Goal: Task Accomplishment & Management: Use online tool/utility

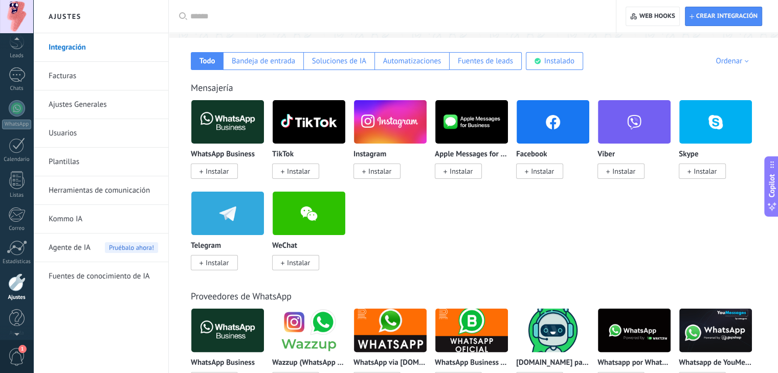
scroll to position [52, 0]
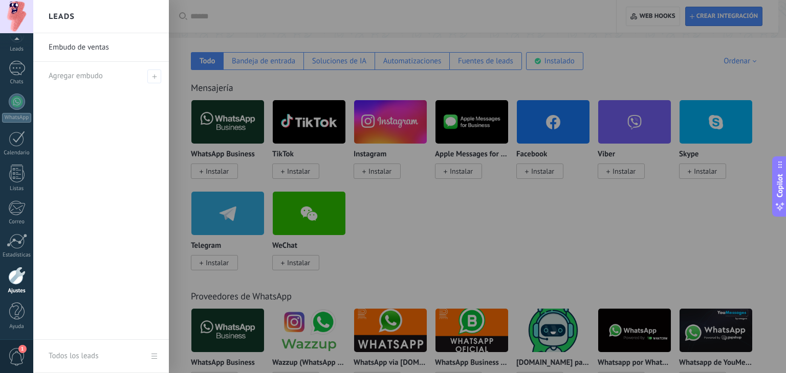
click at [432, 233] on div at bounding box center [426, 186] width 786 height 373
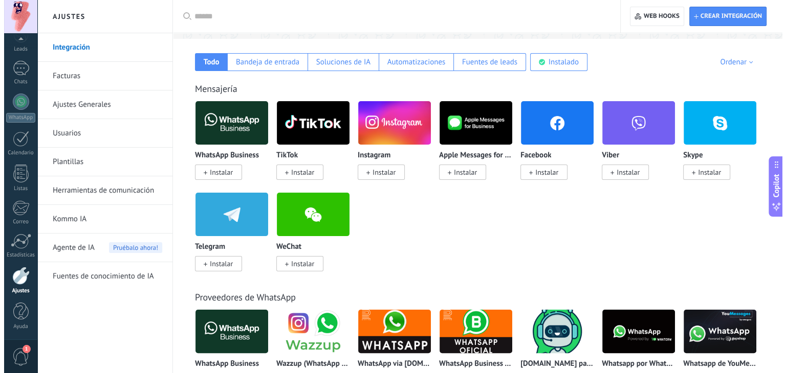
scroll to position [166, 0]
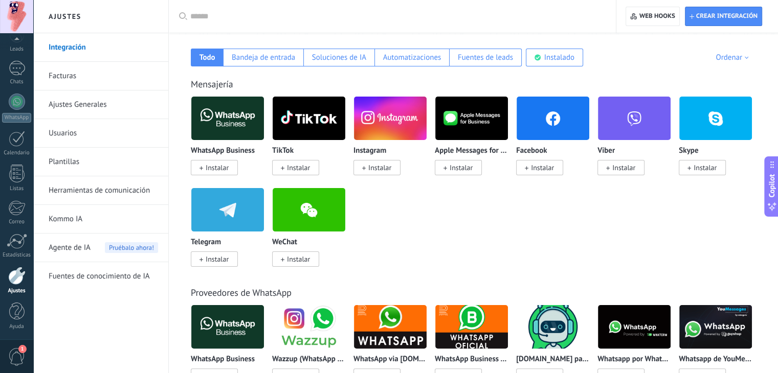
click at [432, 176] on div "Facebook Instalar" at bounding box center [556, 142] width 81 height 92
click at [432, 166] on span "Instalar" at bounding box center [542, 167] width 23 height 9
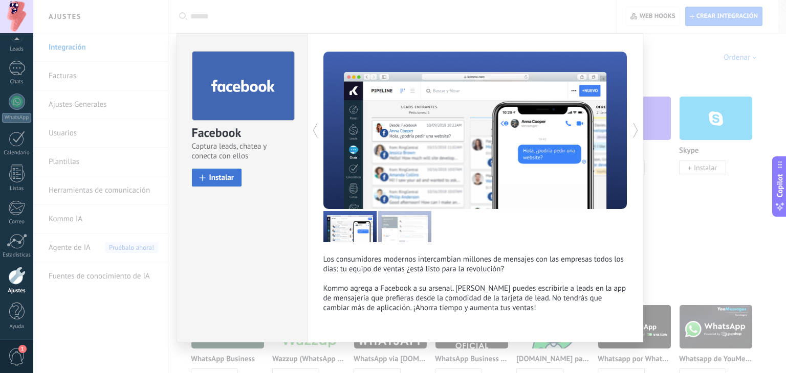
click at [195, 179] on button "Instalar" at bounding box center [217, 178] width 50 height 18
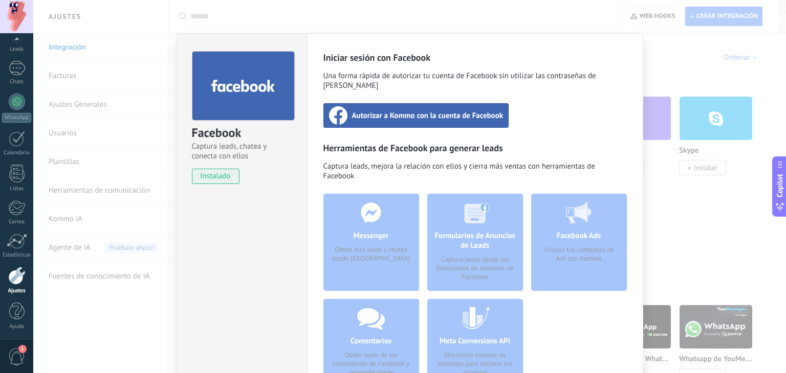
click at [432, 113] on div "Autorizar a Kommo con la cuenta de Facebook" at bounding box center [416, 115] width 186 height 25
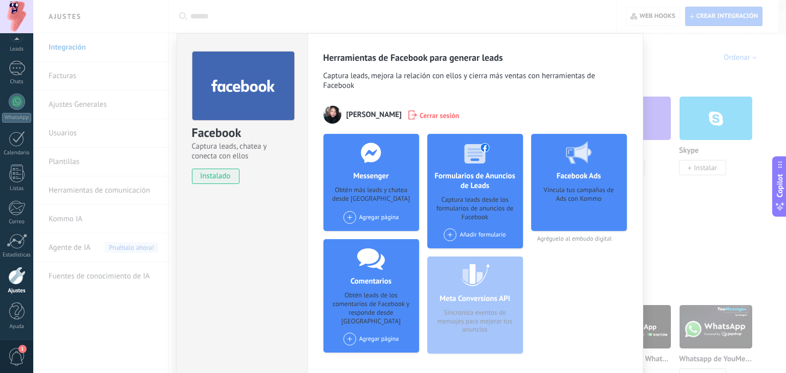
click at [432, 217] on div "Captura leads desde los formularios de anuncios de Facebook" at bounding box center [474, 209] width 79 height 26
click at [432, 166] on div at bounding box center [474, 152] width 101 height 37
click at [432, 237] on div "Añadir formulario" at bounding box center [475, 235] width 62 height 13
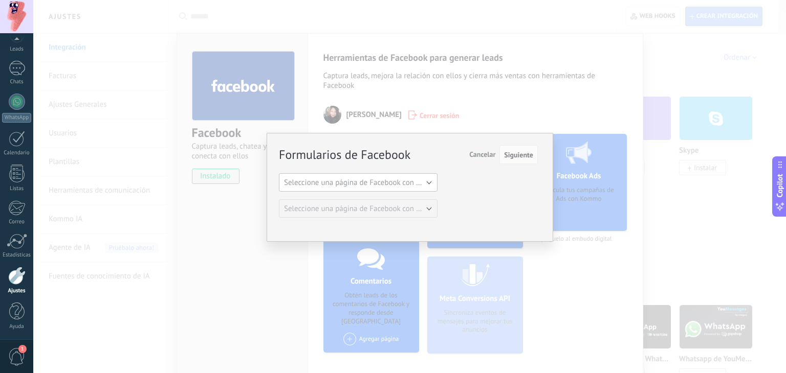
click at [426, 173] on button "Seleccione una página de Facebook con formas" at bounding box center [358, 182] width 159 height 18
click at [373, 196] on span "Contrata Internet Y Video [PERSON_NAME]" at bounding box center [353, 200] width 161 height 10
click at [432, 153] on span "Siguiente" at bounding box center [518, 154] width 29 height 7
click at [432, 155] on span "Siguiente" at bounding box center [518, 154] width 29 height 7
click at [432, 154] on span "Siguiente" at bounding box center [518, 154] width 29 height 7
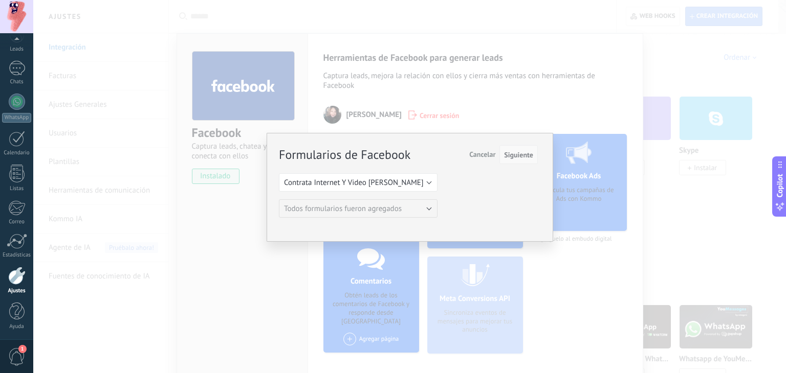
click at [432, 154] on span "Siguiente" at bounding box center [518, 154] width 29 height 7
click at [432, 152] on span "Siguiente" at bounding box center [518, 154] width 29 height 7
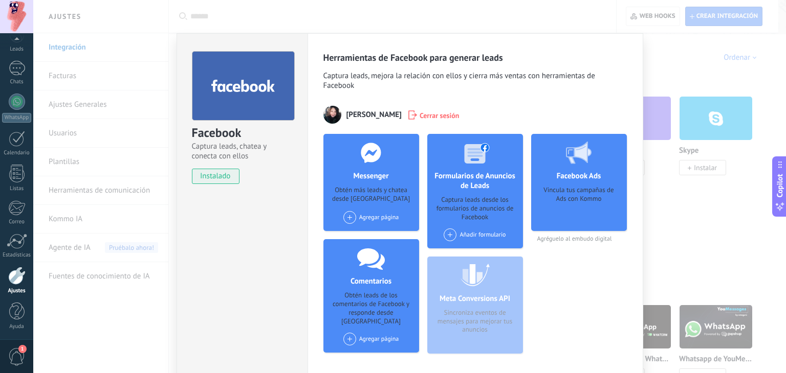
click at [432, 231] on div "Añadir formulario" at bounding box center [475, 235] width 62 height 13
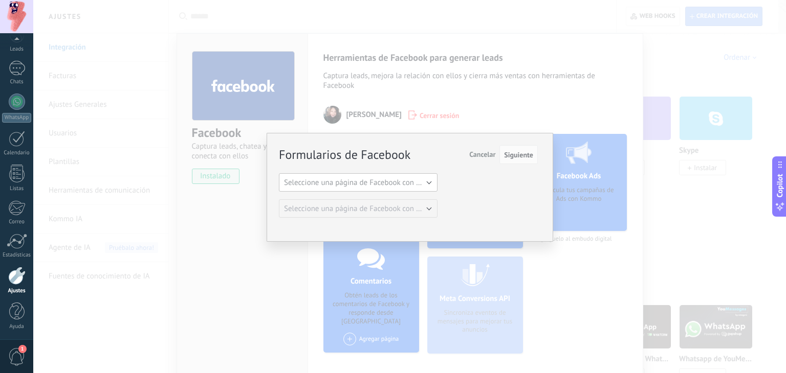
click at [407, 180] on span "Seleccione una página de Facebook con formas" at bounding box center [361, 183] width 154 height 10
click at [383, 198] on span "Contrata Internet Y Video [PERSON_NAME]" at bounding box center [353, 200] width 161 height 10
click at [432, 152] on span "Siguiente" at bounding box center [518, 154] width 29 height 7
click at [432, 54] on div "Formularios de Facebook Siguiente Cancelar Seleccione una página de Facebook co…" at bounding box center [409, 186] width 752 height 373
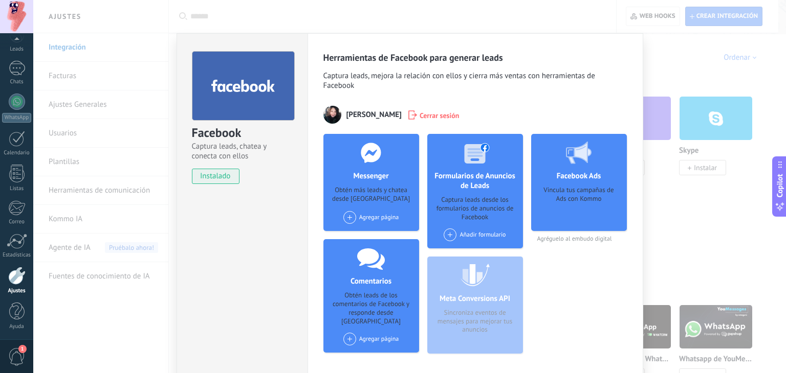
click at [68, 50] on div "Facebook Captura leads, chatea y conecta con ellos instalado Desinstalar Herram…" at bounding box center [409, 186] width 752 height 373
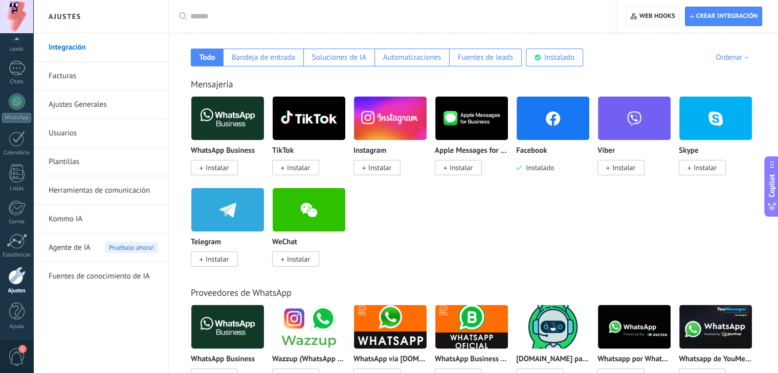
click at [432, 135] on img at bounding box center [553, 119] width 73 height 50
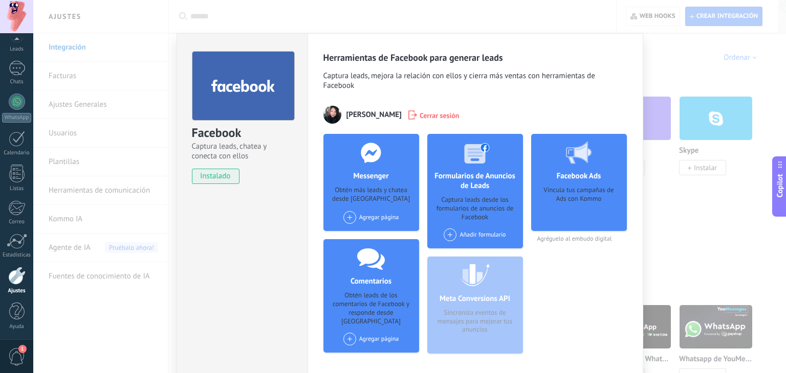
click at [432, 195] on div "Vincula tus campañas de Ads con Kommo" at bounding box center [578, 205] width 79 height 38
click at [432, 169] on div at bounding box center [578, 152] width 101 height 37
click at [379, 301] on div "Agregar página" at bounding box center [371, 339] width 56 height 13
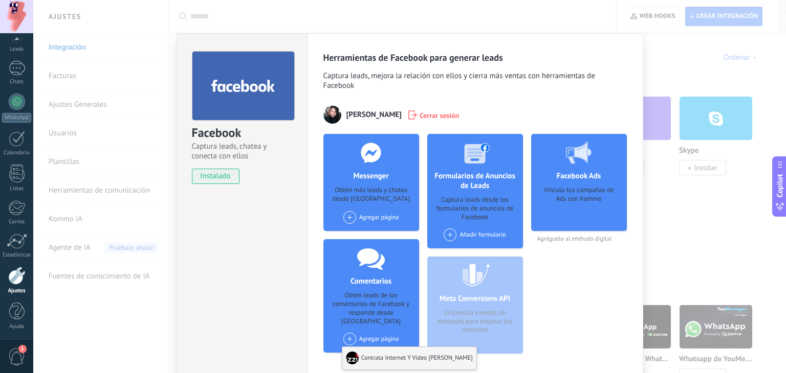
click at [378, 301] on div "Contrata Internet Y Video [PERSON_NAME]" at bounding box center [409, 358] width 134 height 23
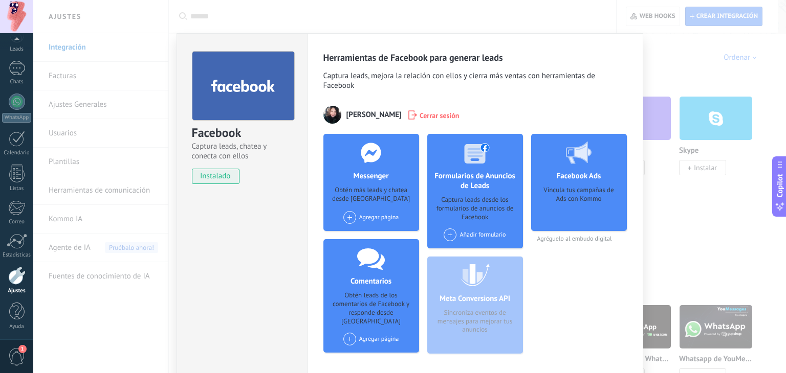
click at [372, 301] on div "Agregar página Contrata Internet Y Video [PERSON_NAME]" at bounding box center [371, 339] width 56 height 13
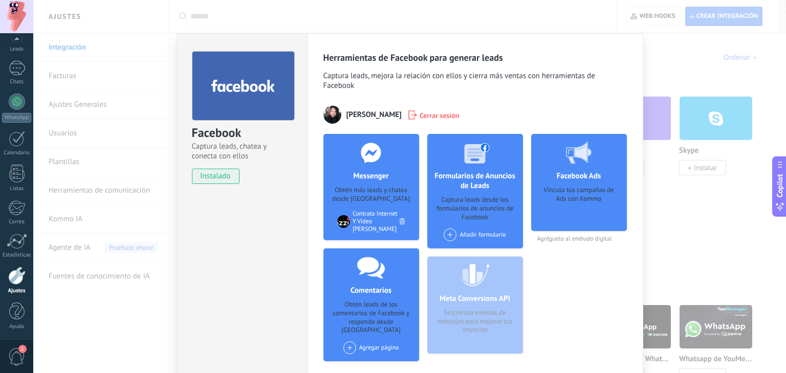
click at [373, 301] on div "Messenger Obtén más leads y chatea desde Kommo Agregar página Contrata Internet…" at bounding box center [371, 252] width 96 height 236
click at [432, 234] on div "Añadir formulario" at bounding box center [475, 235] width 62 height 13
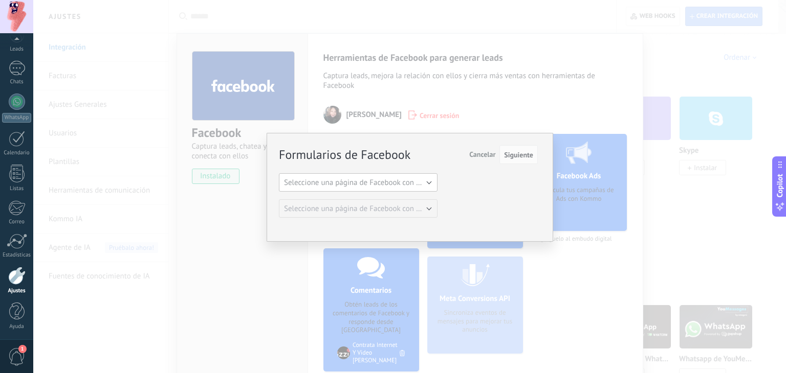
click at [378, 181] on span "Seleccione una página de Facebook con formas" at bounding box center [361, 183] width 154 height 10
click at [361, 203] on span "Contrata Internet Y Video [PERSON_NAME]" at bounding box center [353, 200] width 161 height 10
click at [432, 160] on button "Siguiente" at bounding box center [518, 154] width 38 height 19
click at [432, 158] on span "Siguiente" at bounding box center [518, 154] width 29 height 7
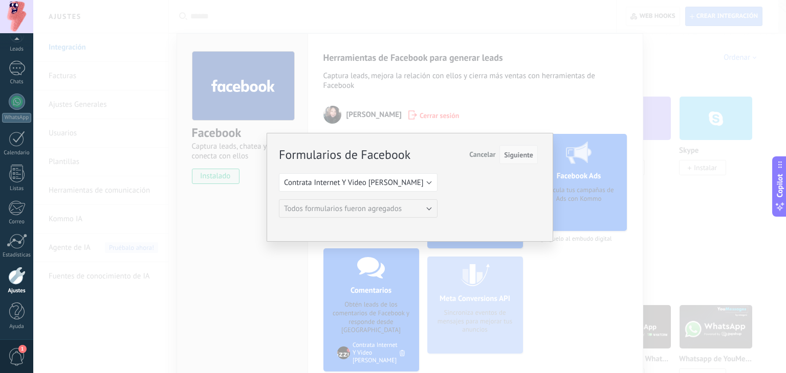
click at [432, 157] on span "Siguiente" at bounding box center [518, 154] width 29 height 7
click at [432, 290] on div "Formularios de Facebook Siguiente Cancelar Seleccione una página de Facebook co…" at bounding box center [409, 186] width 752 height 373
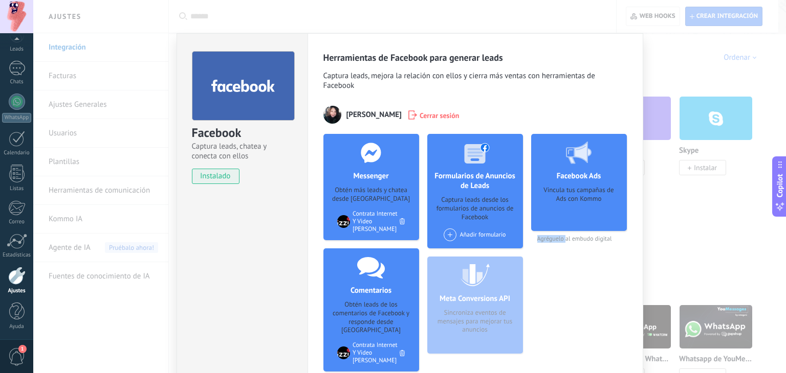
click at [432, 290] on div "Facebook Ads Vincula tus campañas de Ads con Kommo Agréguelo al embudo digital" at bounding box center [579, 257] width 96 height 246
click at [376, 160] on use at bounding box center [371, 153] width 20 height 20
click at [16, 54] on div "Panel Leads Chats WhatsApp Clientes" at bounding box center [16, 166] width 33 height 350
click at [17, 54] on div "Panel Leads Chats WhatsApp Clientes" at bounding box center [16, 166] width 33 height 350
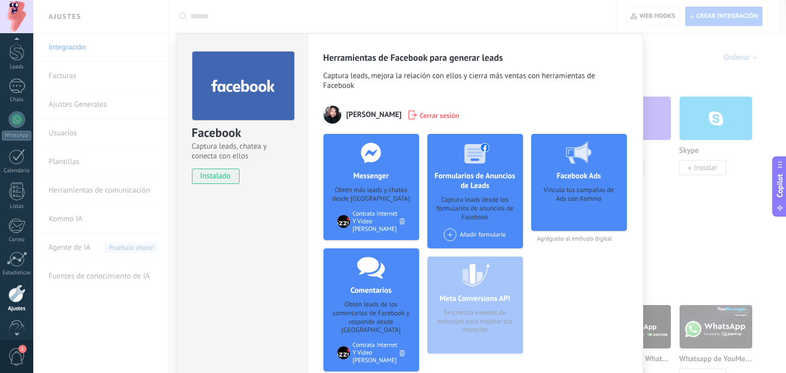
click at [18, 43] on div at bounding box center [16, 40] width 33 height 15
click at [11, 54] on div at bounding box center [16, 49] width 15 height 15
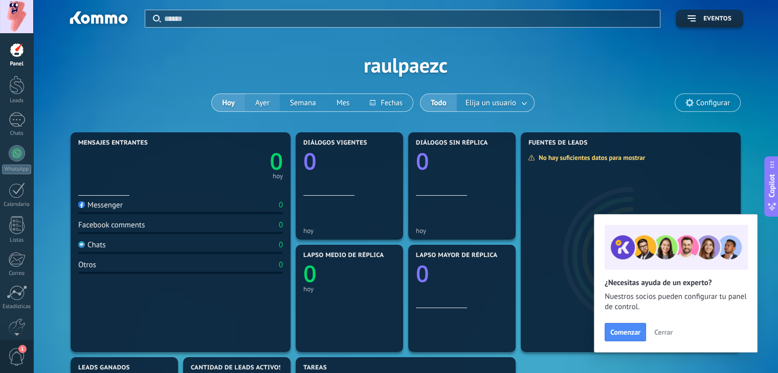
click at [261, 97] on button "Ayer" at bounding box center [262, 102] width 35 height 17
click at [342, 100] on button "Mes" at bounding box center [343, 102] width 34 height 17
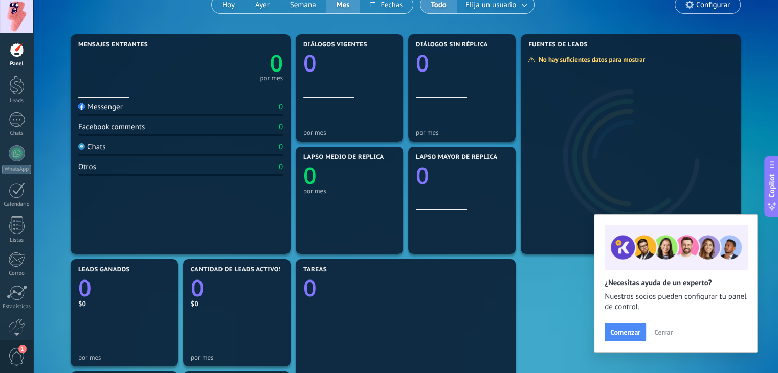
scroll to position [104, 0]
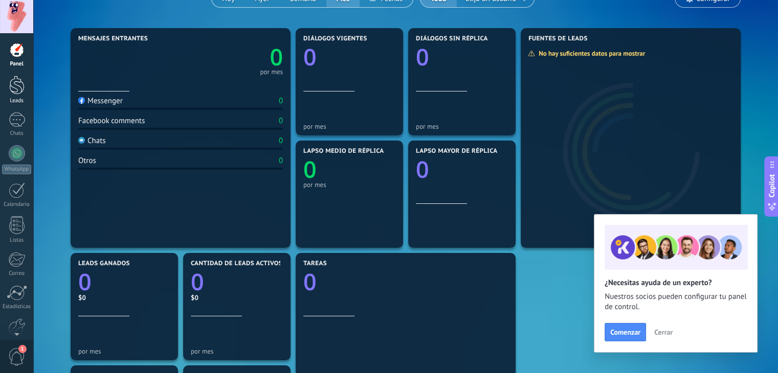
click at [18, 86] on div at bounding box center [16, 85] width 15 height 19
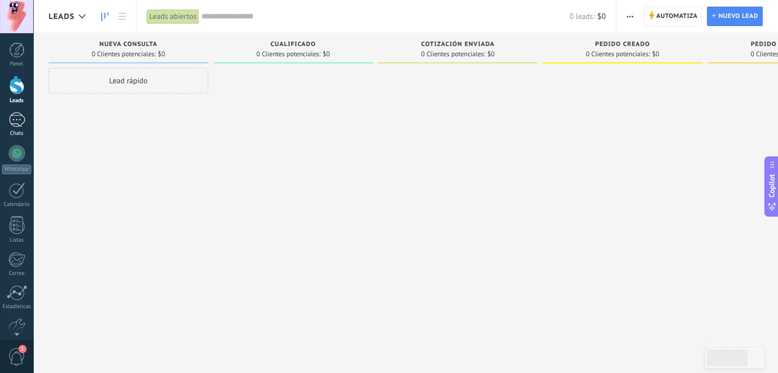
click at [16, 117] on div at bounding box center [17, 120] width 16 height 15
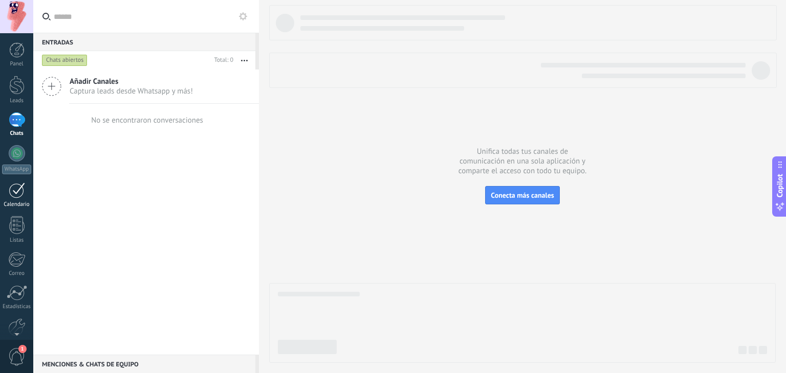
click at [15, 195] on div at bounding box center [17, 191] width 16 height 16
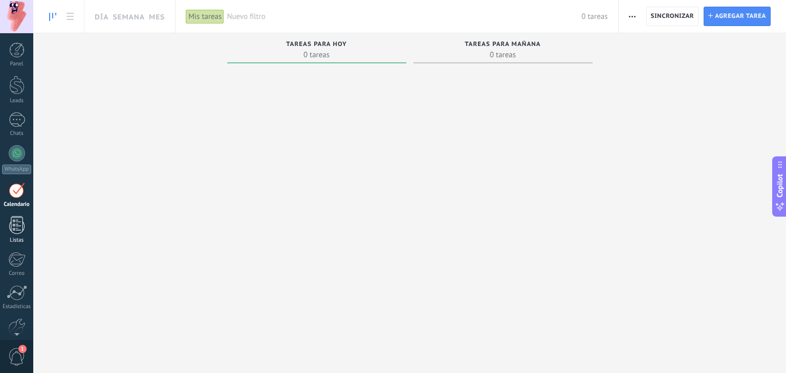
click at [13, 230] on div at bounding box center [16, 225] width 15 height 18
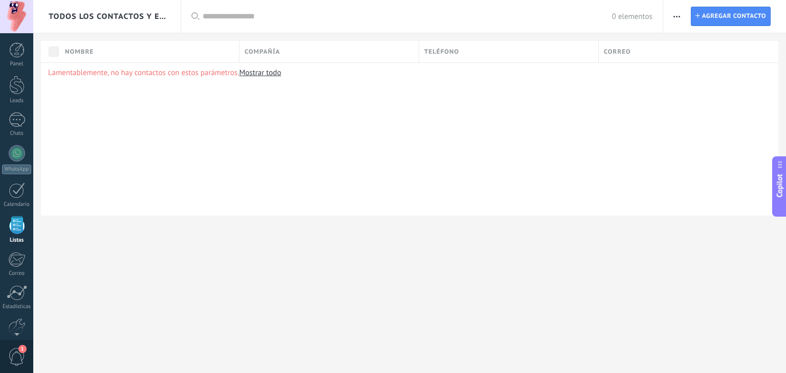
scroll to position [26, 0]
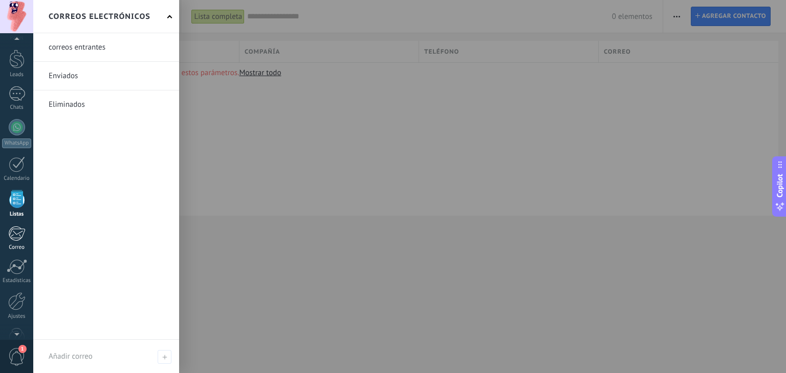
click at [13, 232] on div at bounding box center [16, 233] width 17 height 15
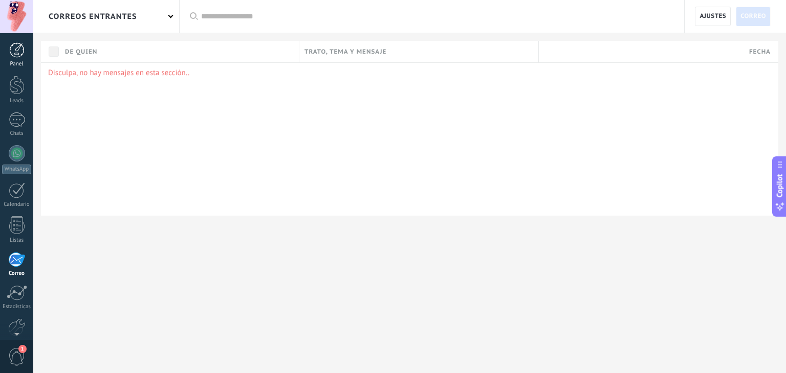
click at [23, 54] on div at bounding box center [16, 49] width 15 height 15
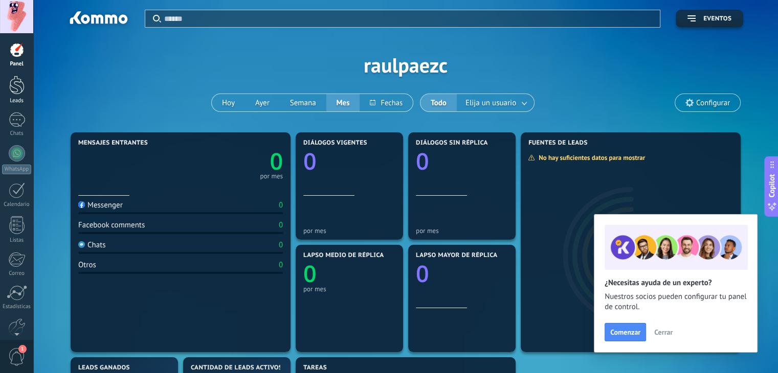
click at [18, 88] on div at bounding box center [16, 85] width 15 height 19
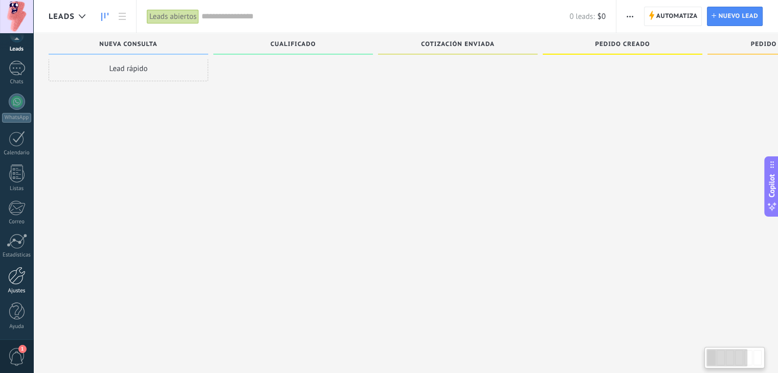
scroll to position [17, 0]
click at [20, 279] on div at bounding box center [16, 276] width 17 height 18
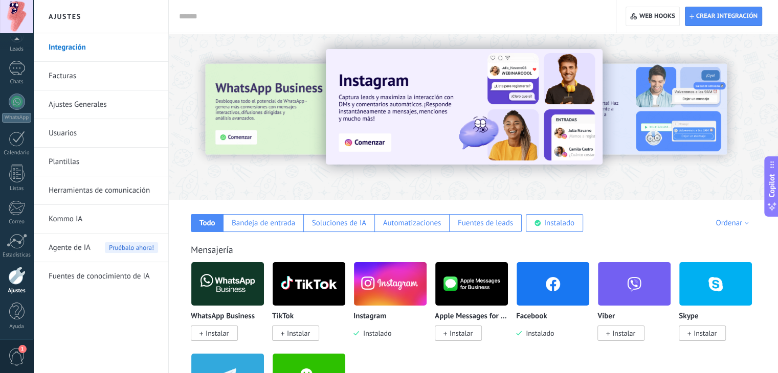
click at [432, 285] on img at bounding box center [553, 284] width 73 height 50
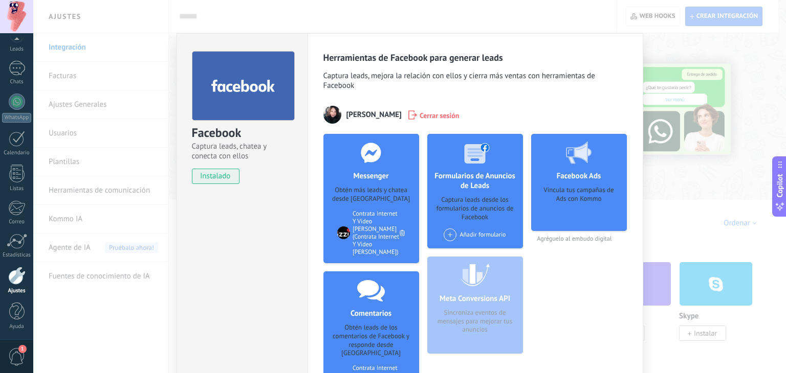
click at [432, 235] on span at bounding box center [450, 235] width 13 height 13
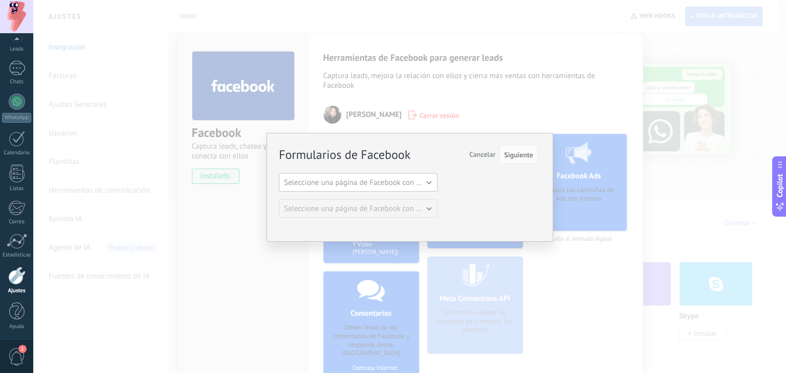
click at [406, 181] on span "Seleccione una página de Facebook con formas" at bounding box center [361, 183] width 154 height 10
click at [369, 197] on span "Contrata Internet Y Video [PERSON_NAME]" at bounding box center [353, 200] width 161 height 10
click at [432, 155] on span "Siguiente" at bounding box center [518, 154] width 29 height 7
click at [432, 98] on div "Formularios de Facebook Siguiente Cancelar Seleccione una página de Facebook co…" at bounding box center [409, 186] width 752 height 373
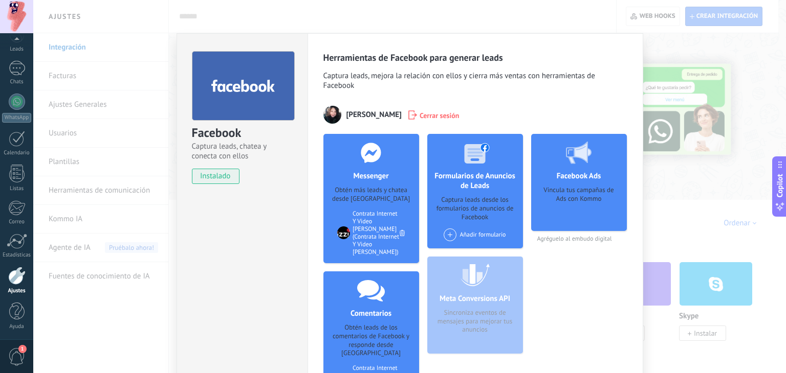
click at [210, 176] on span "instalado" at bounding box center [215, 176] width 47 height 15
click at [243, 120] on div at bounding box center [243, 86] width 103 height 70
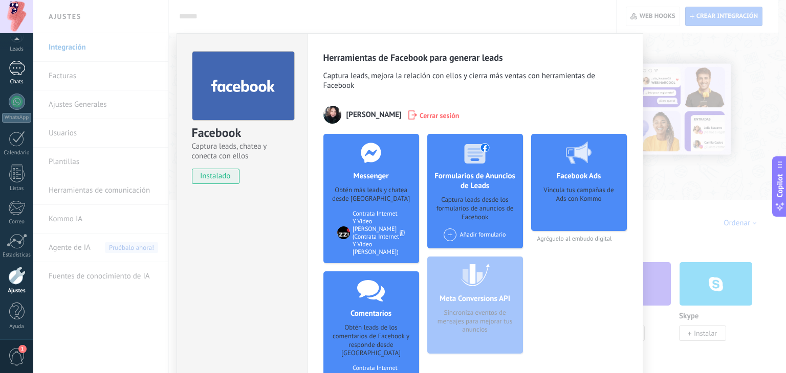
click at [9, 70] on div at bounding box center [17, 68] width 16 height 15
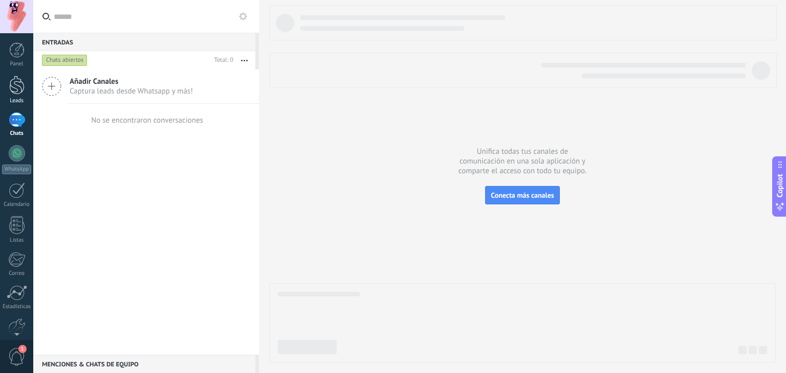
click at [21, 90] on div at bounding box center [16, 85] width 15 height 19
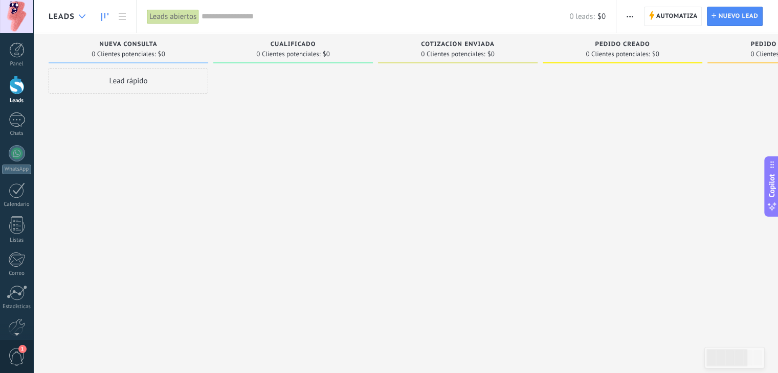
click at [85, 20] on div at bounding box center [82, 17] width 17 height 20
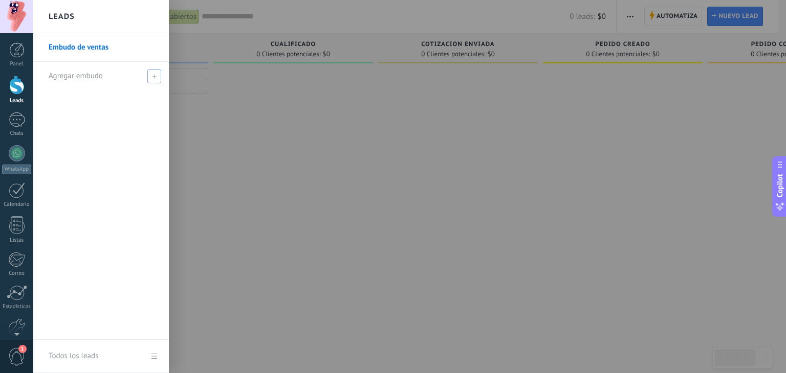
click at [153, 72] on span at bounding box center [154, 77] width 14 height 14
click at [104, 75] on input "text" at bounding box center [97, 76] width 96 height 16
type input "******"
click at [155, 73] on span at bounding box center [155, 76] width 9 height 7
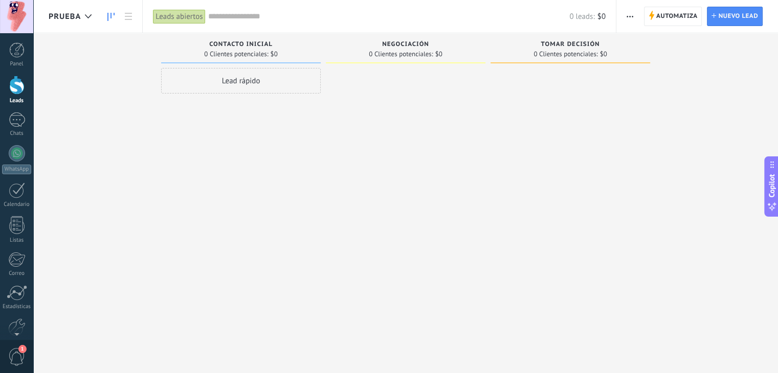
click at [255, 78] on div "Lead rápido" at bounding box center [241, 81] width 160 height 26
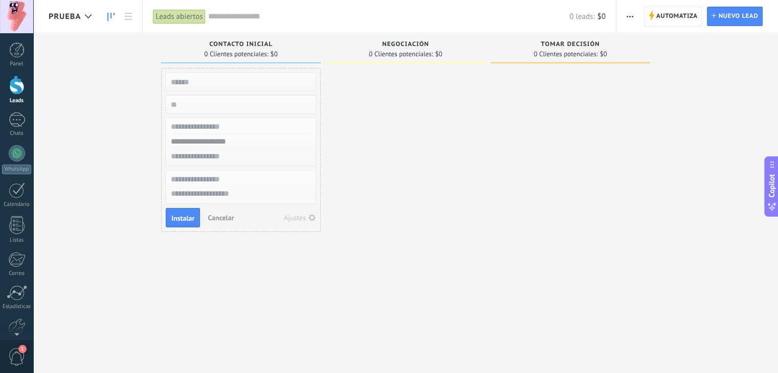
click at [287, 76] on input "text" at bounding box center [239, 82] width 149 height 14
type input "******"
click at [238, 105] on input "numeric" at bounding box center [239, 104] width 149 height 14
type input "*"
click at [234, 135] on input "text" at bounding box center [239, 142] width 149 height 15
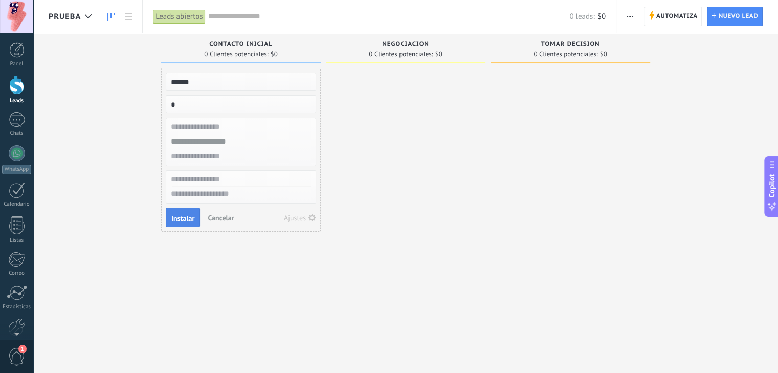
click at [180, 221] on span "Instalar" at bounding box center [182, 218] width 23 height 7
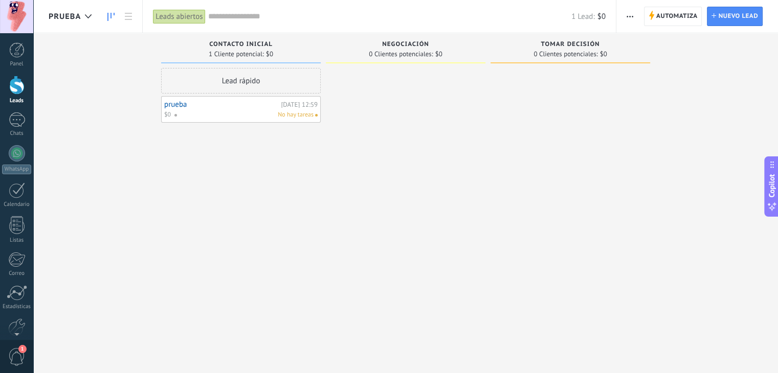
click at [237, 110] on div "No hay tareas" at bounding box center [244, 114] width 140 height 9
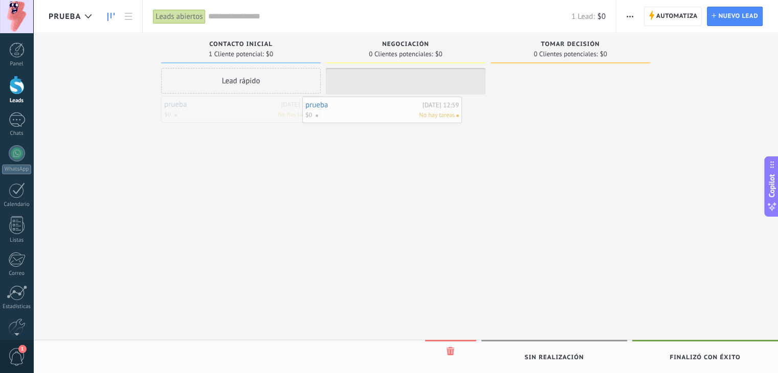
drag, startPoint x: 237, startPoint y: 111, endPoint x: 379, endPoint y: 112, distance: 141.2
click at [379, 112] on div at bounding box center [406, 188] width 160 height 240
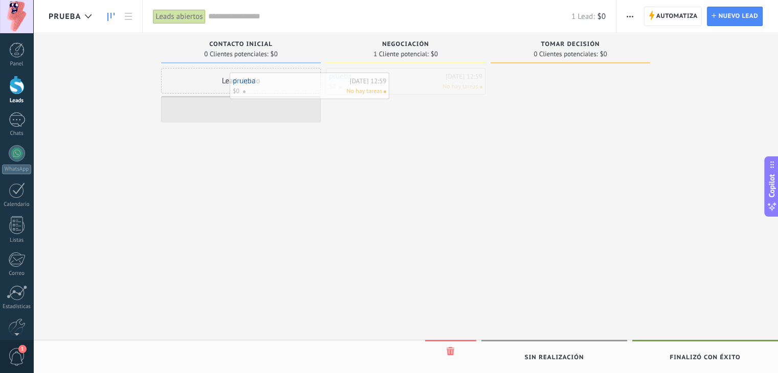
drag, startPoint x: 382, startPoint y: 84, endPoint x: 253, endPoint y: 81, distance: 128.9
click at [253, 81] on div "Lead rápido" at bounding box center [241, 81] width 160 height 26
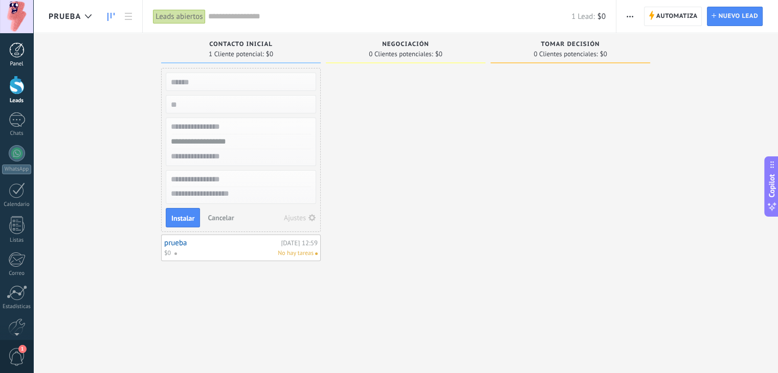
click at [18, 53] on div at bounding box center [16, 49] width 15 height 15
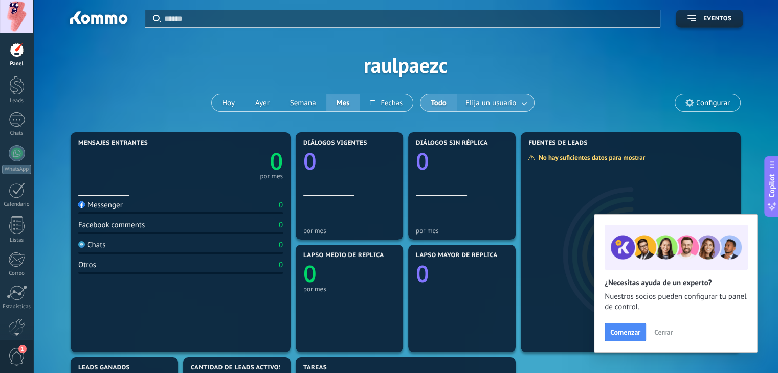
click at [432, 101] on link at bounding box center [525, 103] width 18 height 17
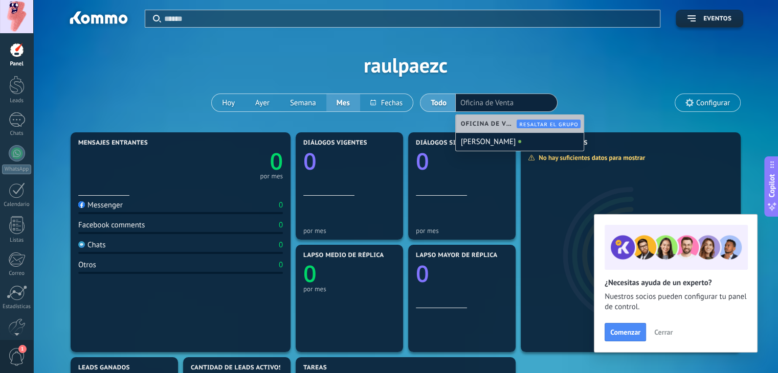
click at [432, 86] on div "Aplicar Eventos raulpaezc [DATE] [DATE] Semana Mes Todo Elija un usuario Oficin…" at bounding box center [406, 65] width 714 height 130
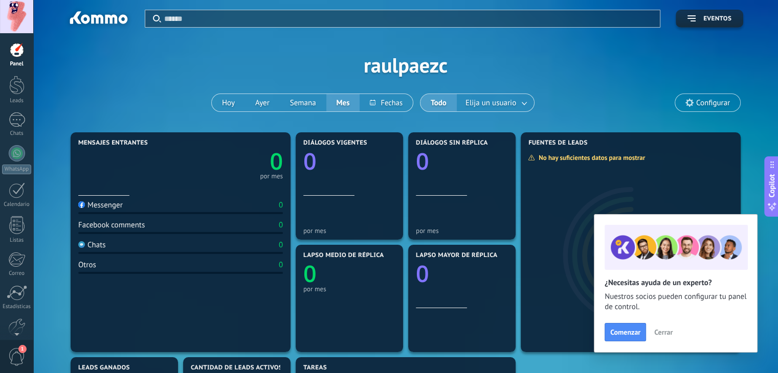
click at [432, 101] on span "Configurar" at bounding box center [713, 103] width 34 height 9
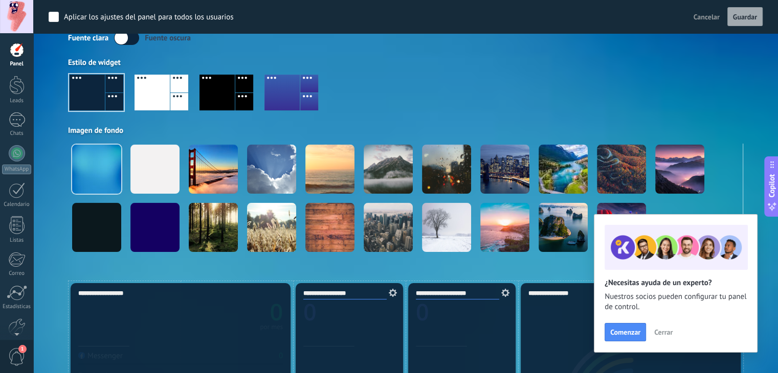
scroll to position [51, 0]
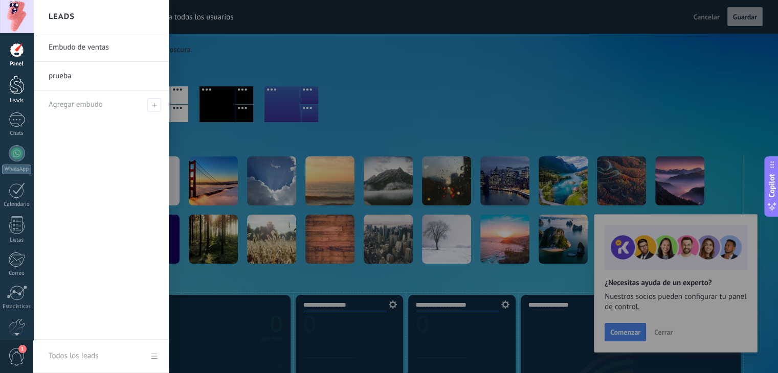
click at [20, 86] on div at bounding box center [16, 85] width 15 height 19
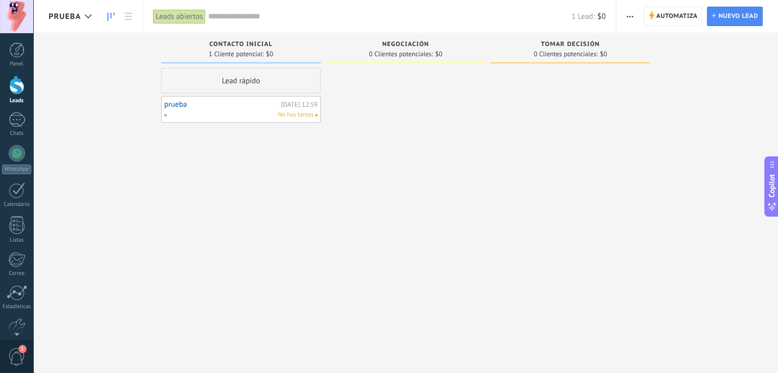
drag, startPoint x: 259, startPoint y: 84, endPoint x: 526, endPoint y: 85, distance: 267.0
click at [432, 77] on div "Leads Entrantes Solicitudes: [PHONE_NUMBER] Contacto inicial 1 Cliente potencia…" at bounding box center [413, 170] width 729 height 275
click at [432, 80] on div at bounding box center [571, 188] width 160 height 240
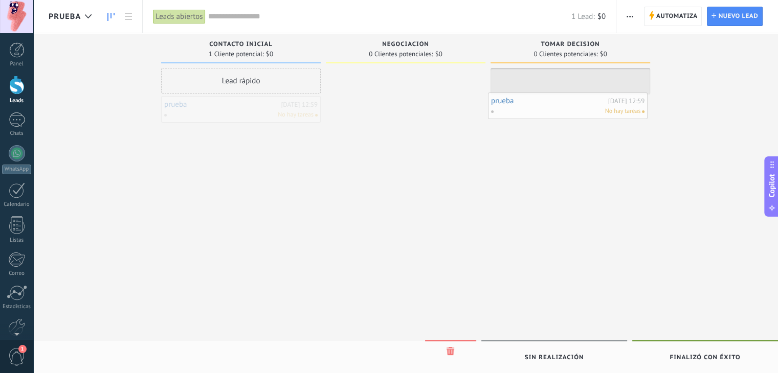
drag, startPoint x: 217, startPoint y: 101, endPoint x: 575, endPoint y: 95, distance: 357.6
click at [432, 95] on div at bounding box center [571, 188] width 160 height 240
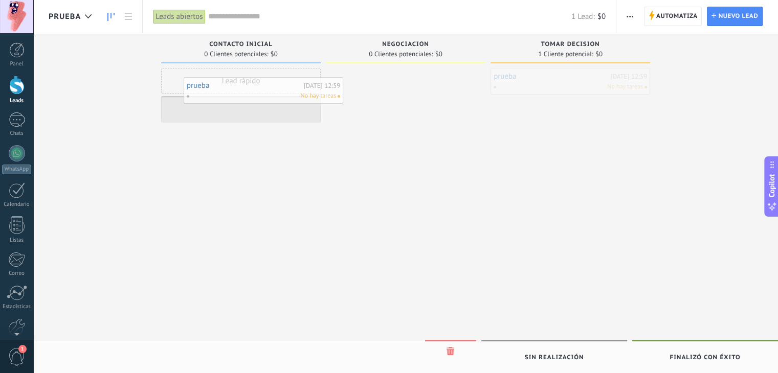
drag, startPoint x: 567, startPoint y: 90, endPoint x: 226, endPoint y: 99, distance: 341.3
click at [432, 95] on div "prueba [DATE] 12:59 No hay tareas" at bounding box center [571, 81] width 160 height 27
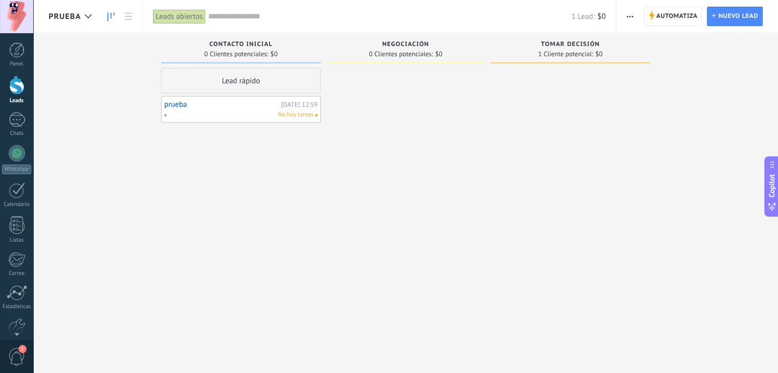
click at [226, 99] on div "prueba [DATE] 12:59 No hay tareas" at bounding box center [241, 109] width 160 height 27
click at [13, 118] on div at bounding box center [17, 120] width 16 height 15
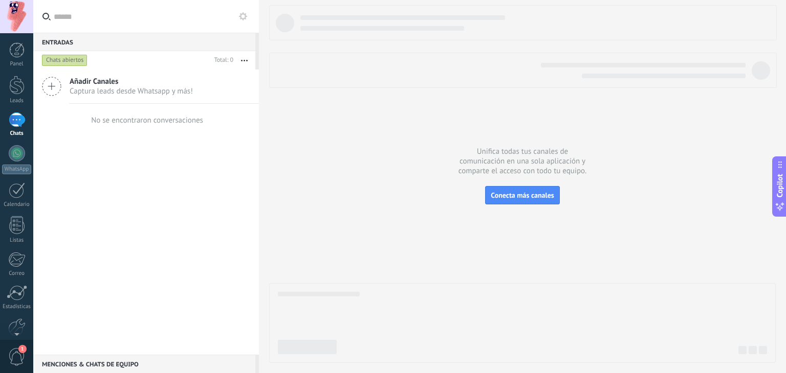
click at [55, 87] on icon at bounding box center [51, 86] width 19 height 19
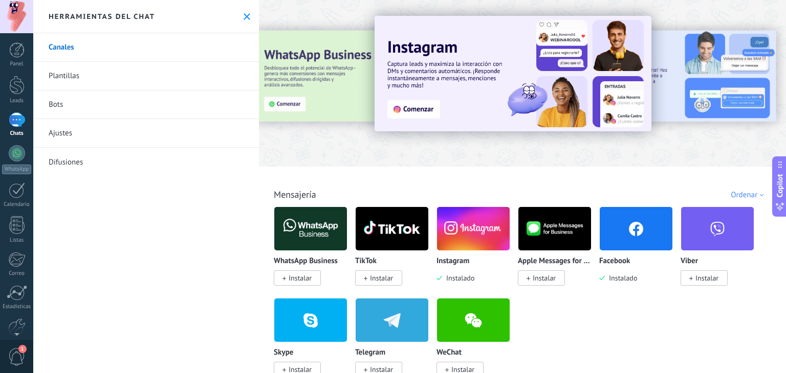
click at [432, 217] on img at bounding box center [636, 229] width 73 height 50
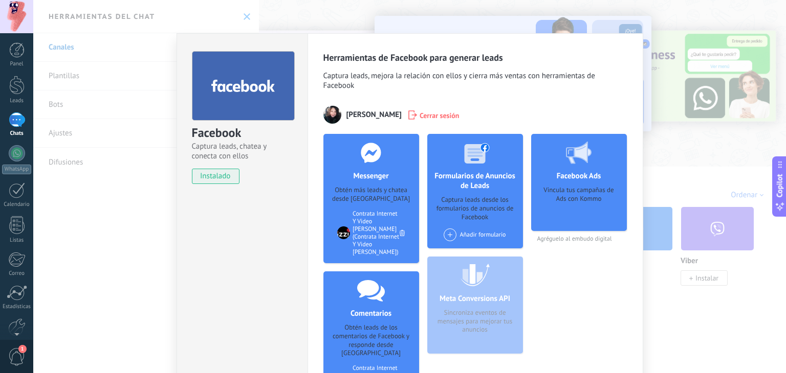
click at [432, 294] on div "Facebook Ads Vincula tus campañas de Ads con Kommo Agréguelo al embudo digital" at bounding box center [579, 280] width 96 height 292
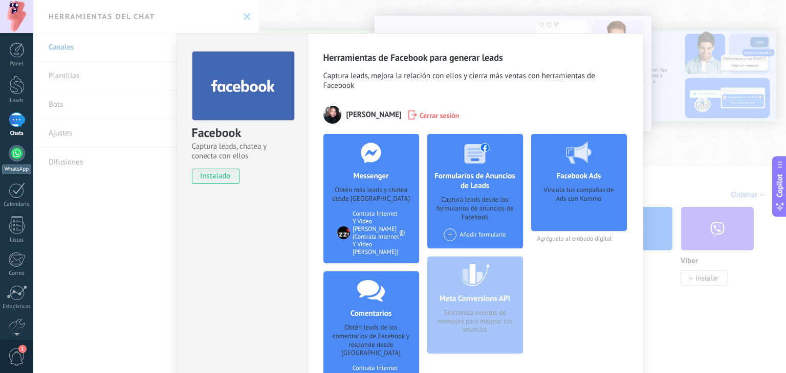
click at [15, 156] on div at bounding box center [17, 153] width 16 height 16
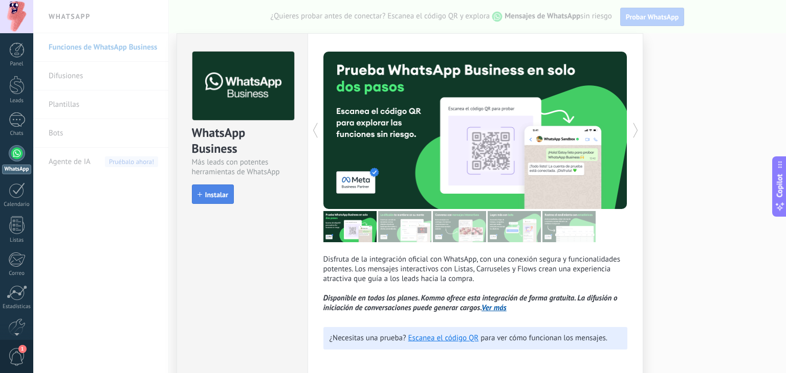
click at [206, 194] on span "Instalar" at bounding box center [216, 194] width 23 height 7
click at [206, 194] on button "Instalar" at bounding box center [213, 194] width 42 height 19
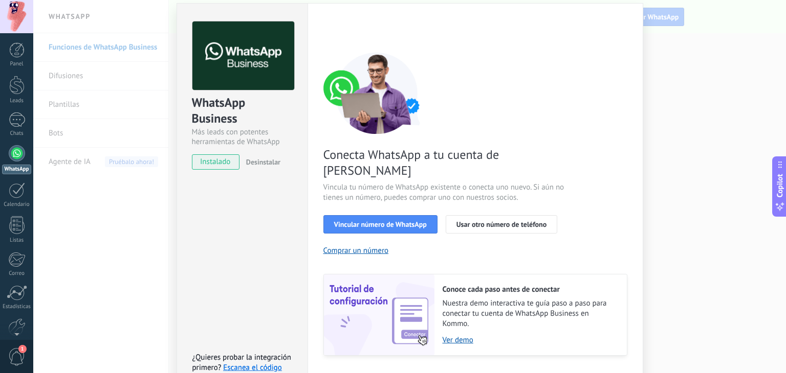
scroll to position [43, 0]
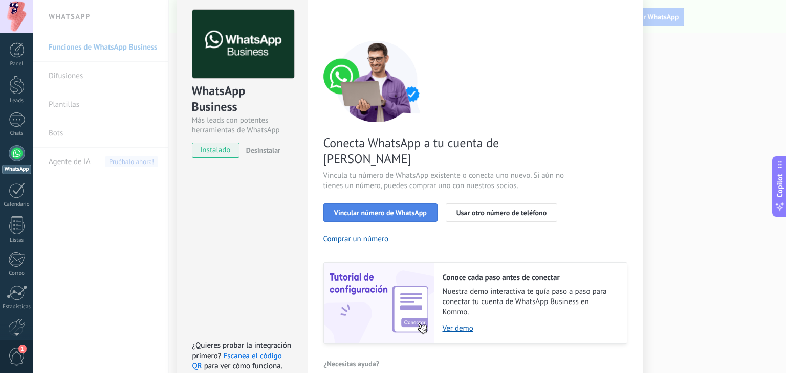
click at [365, 209] on span "Vincular número de WhatsApp" at bounding box center [380, 212] width 93 height 7
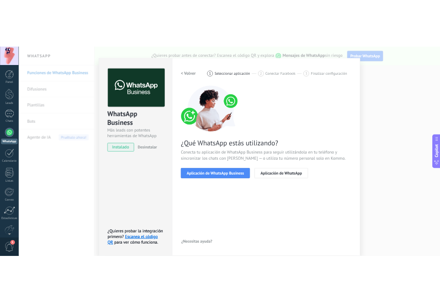
scroll to position [14, 0]
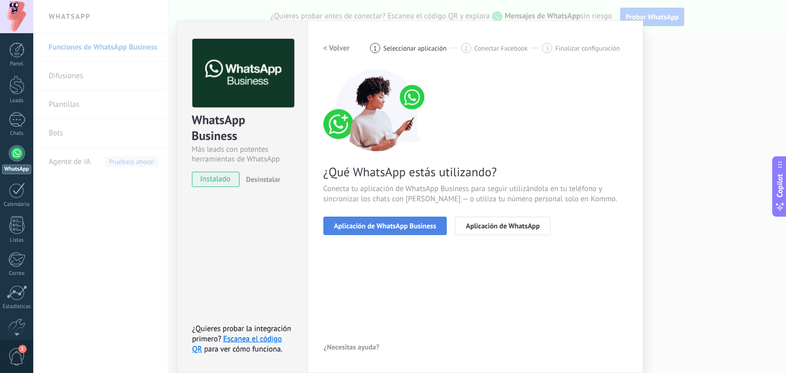
click at [417, 228] on span "Aplicación de WhatsApp Business" at bounding box center [385, 226] width 102 height 7
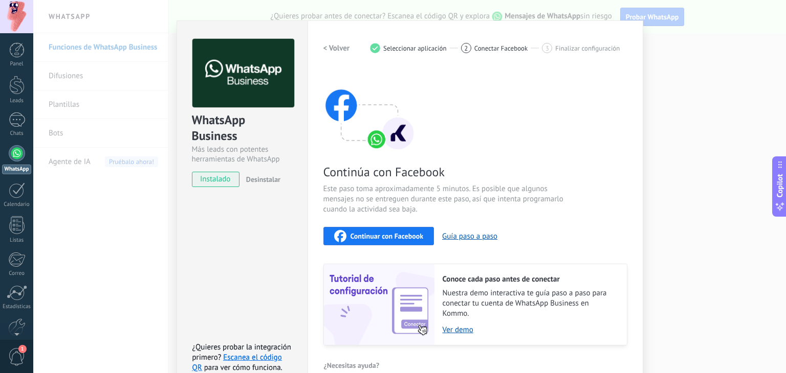
click at [381, 236] on span "Continuar con Facebook" at bounding box center [386, 236] width 73 height 7
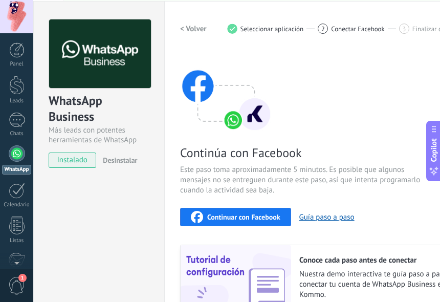
scroll to position [0, 0]
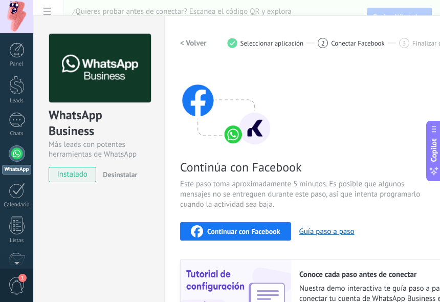
click at [360, 79] on div "Continúa con Facebook Este paso toma aproximadamente 5 minutos. Es posible que …" at bounding box center [332, 202] width 304 height 276
